Goal: Transaction & Acquisition: Purchase product/service

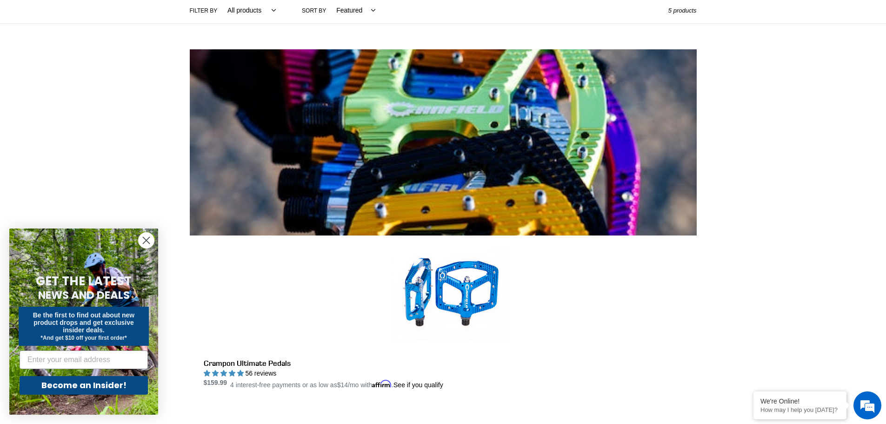
scroll to position [279, 0]
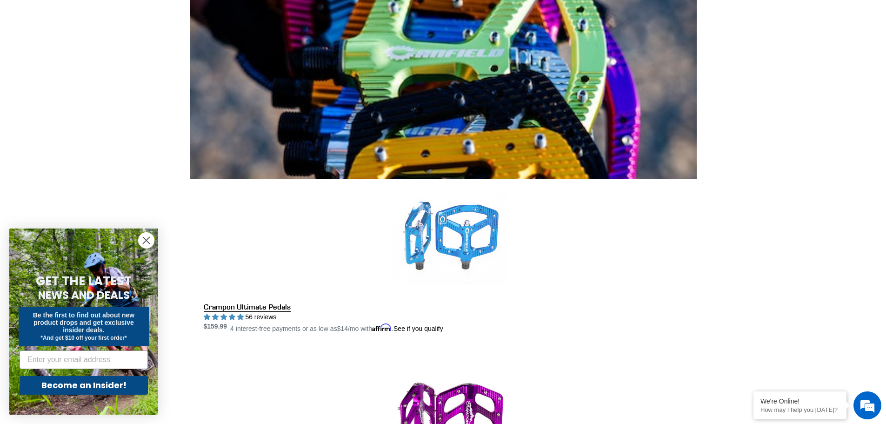
click at [449, 179] on link "Crampon Ultimate Pedals" at bounding box center [450, 256] width 493 height 155
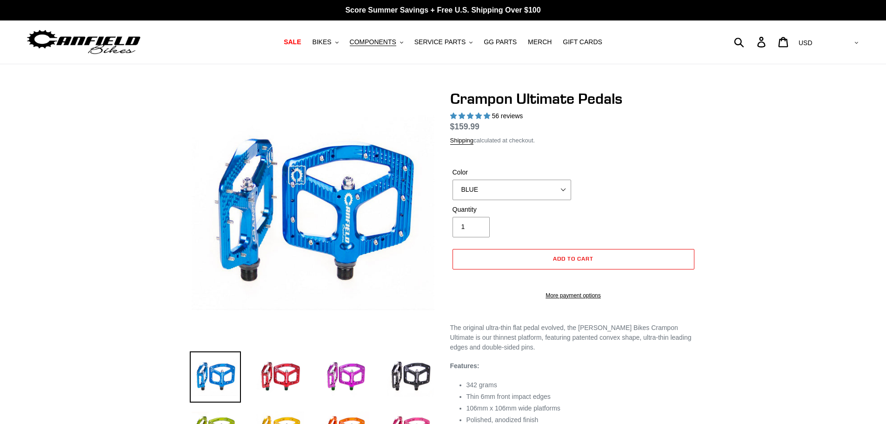
select select "highest-rating"
click at [478, 185] on select "BLUE RED PURPLE STEALTH BRONZE GREY TURQUOISE BLACK POLISHED BAJA GOLD PNW GREE…" at bounding box center [511, 189] width 119 height 20
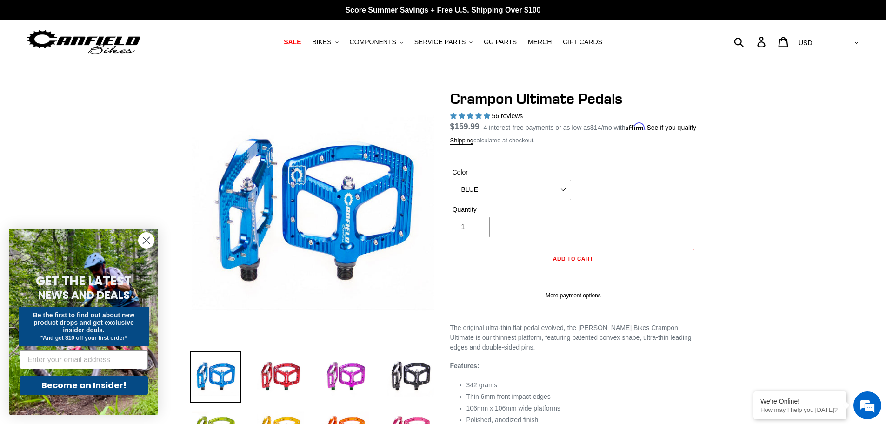
select select "BAJA GOLD"
click at [452, 190] on select "BLUE RED PURPLE STEALTH BRONZE GREY TURQUOISE BLACK POLISHED BAJA GOLD PNW GREE…" at bounding box center [511, 189] width 119 height 20
